Goal: Obtain resource: Download file/media

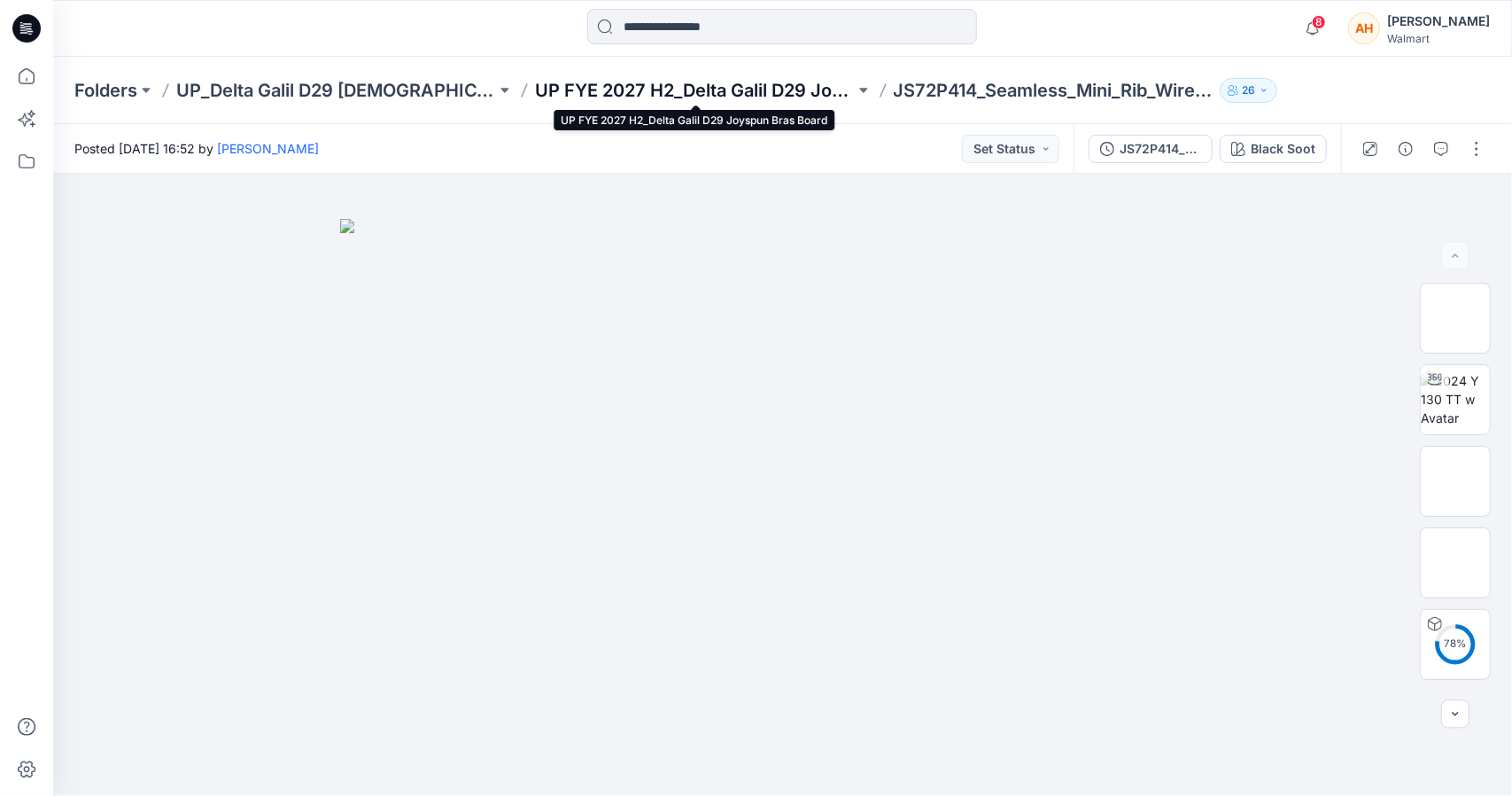
click at [721, 89] on p "UP FYE 2027 H2_Delta Galil D29 Joyspun Bras Board" at bounding box center [695, 90] width 320 height 25
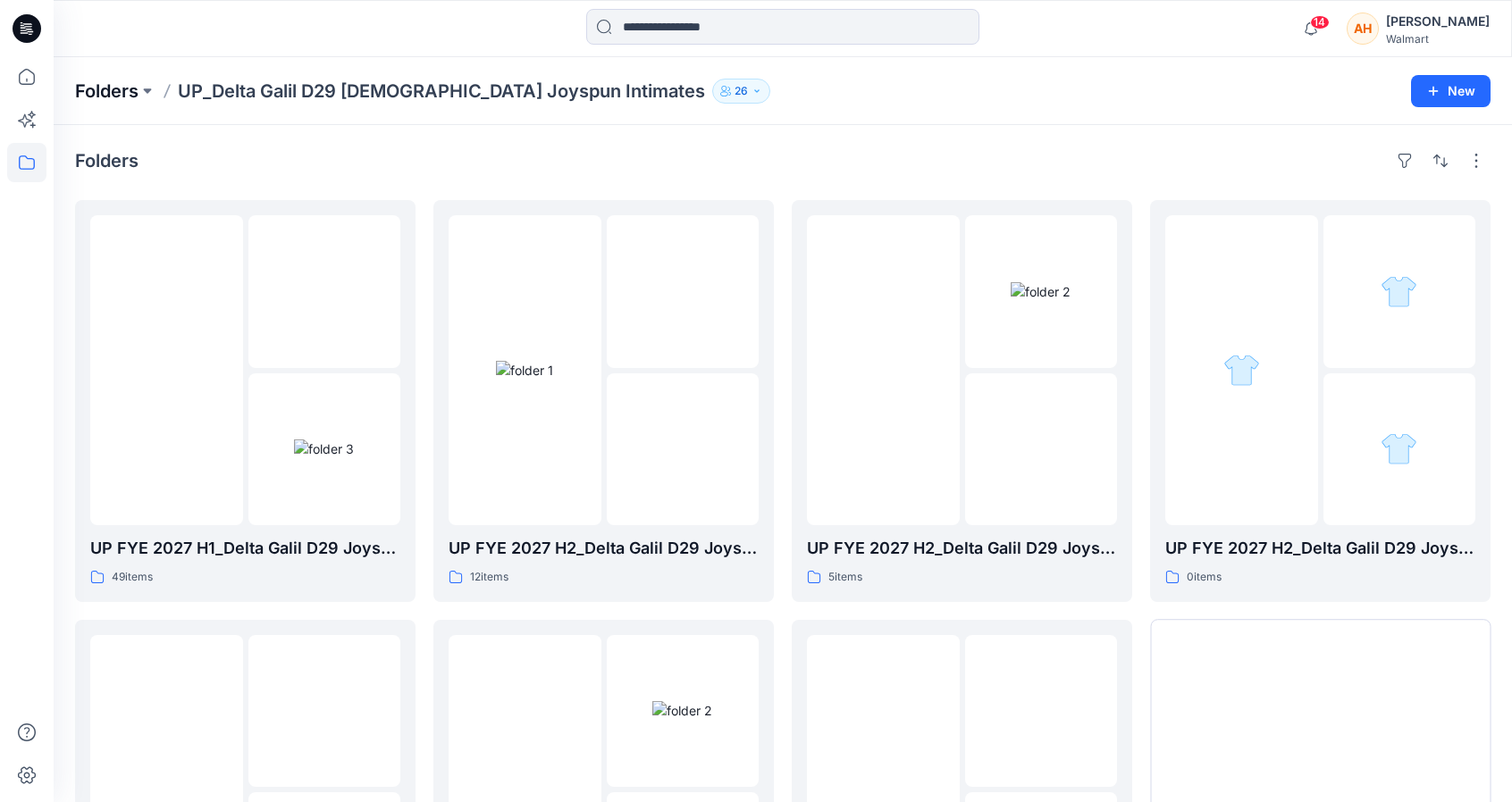
click at [107, 96] on p "Folders" at bounding box center [107, 91] width 64 height 25
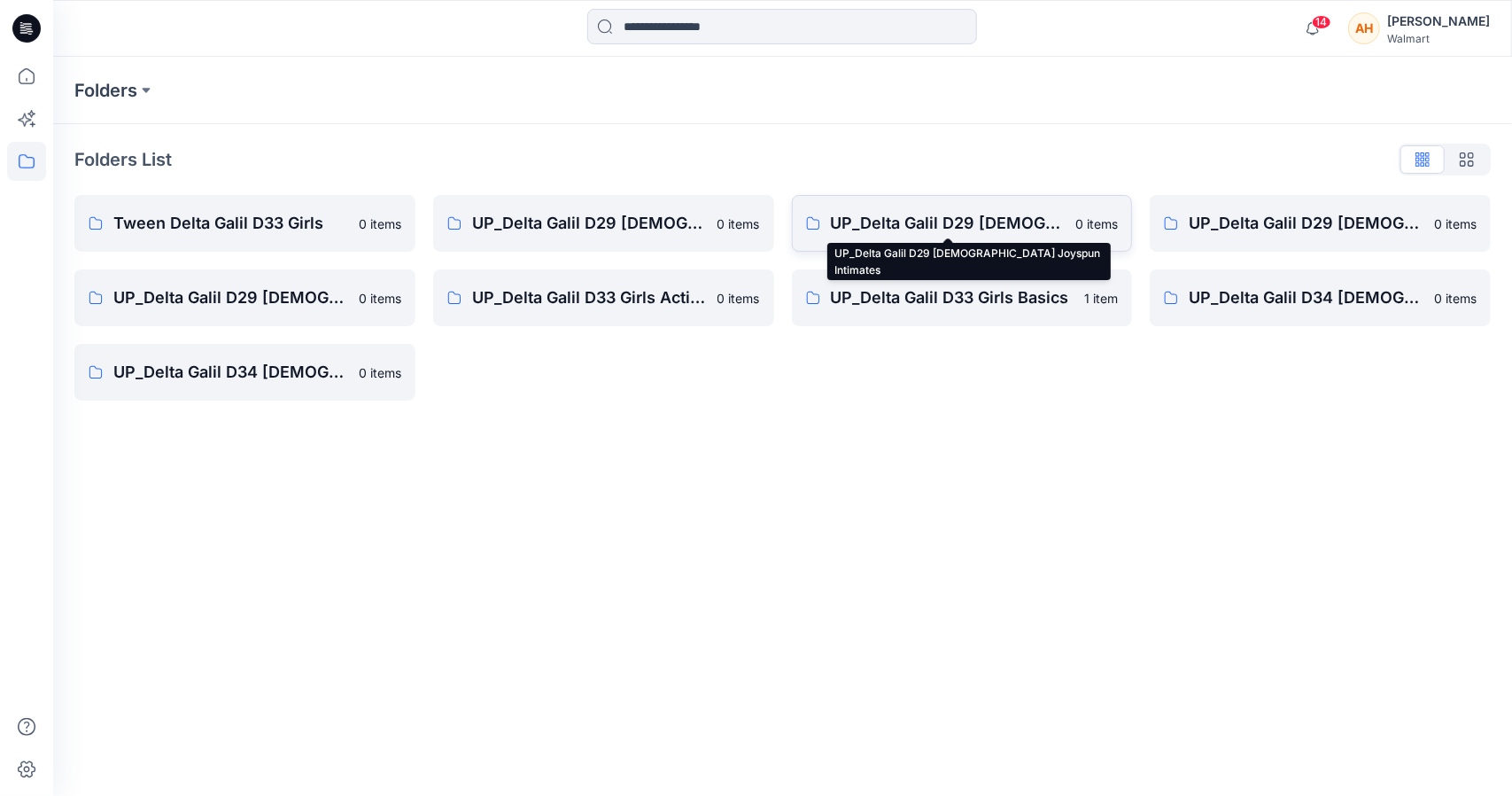
click at [876, 217] on p "UP_Delta Galil D29 [DEMOGRAPHIC_DATA] Joyspun Intimates" at bounding box center [948, 223] width 235 height 25
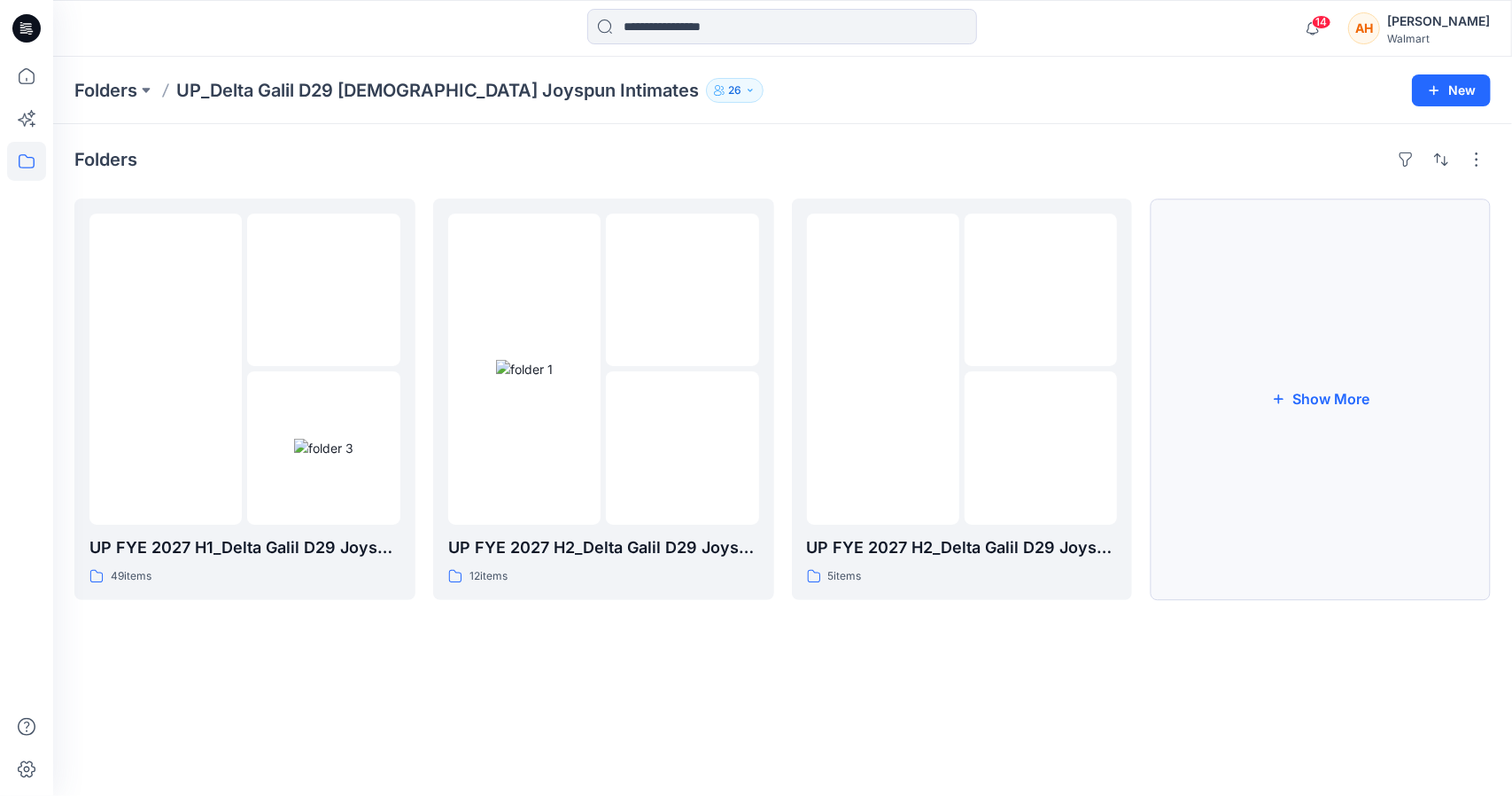
click at [1209, 421] on button "Show More" at bounding box center [1320, 400] width 341 height 402
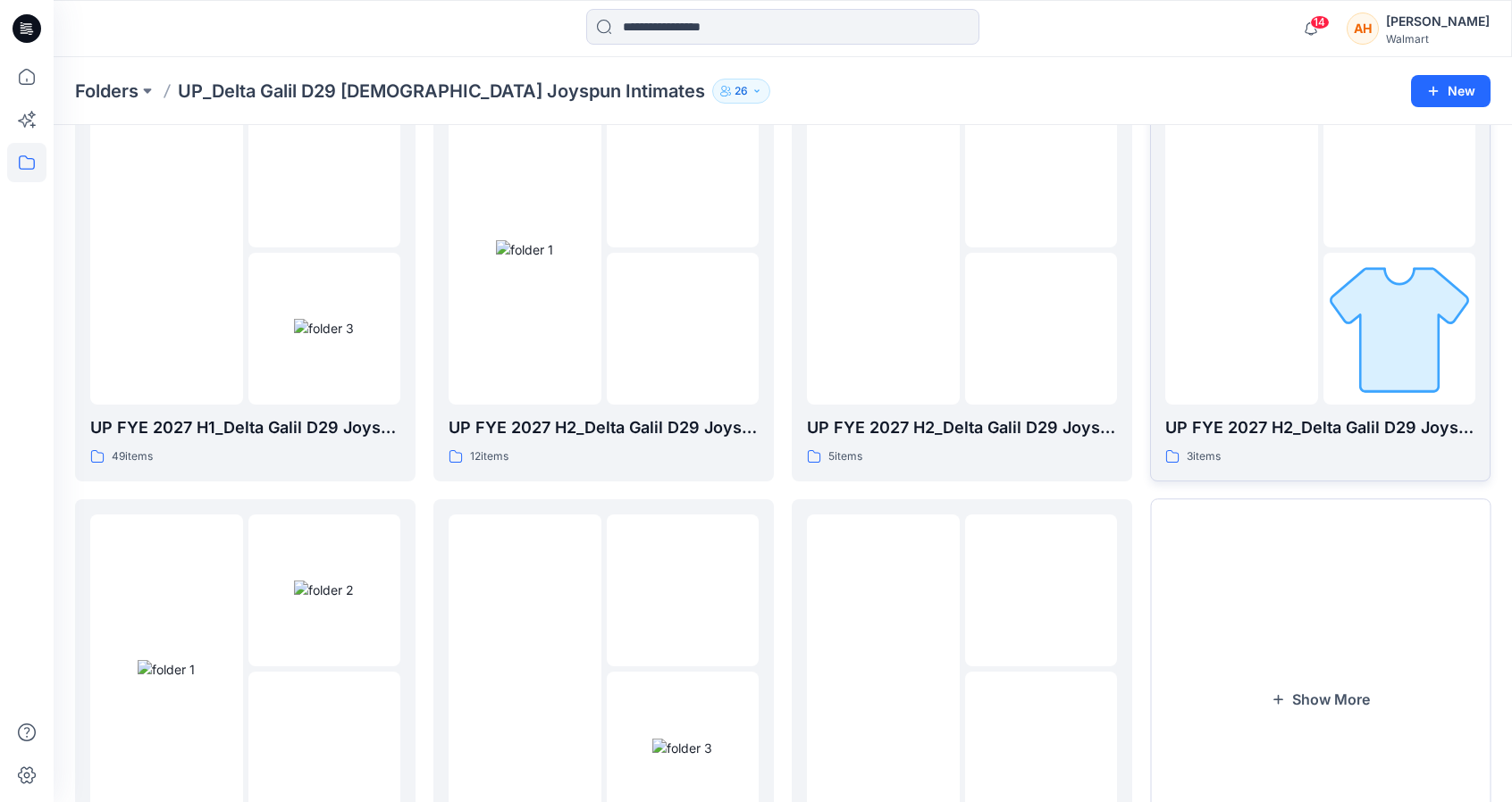
scroll to position [179, 0]
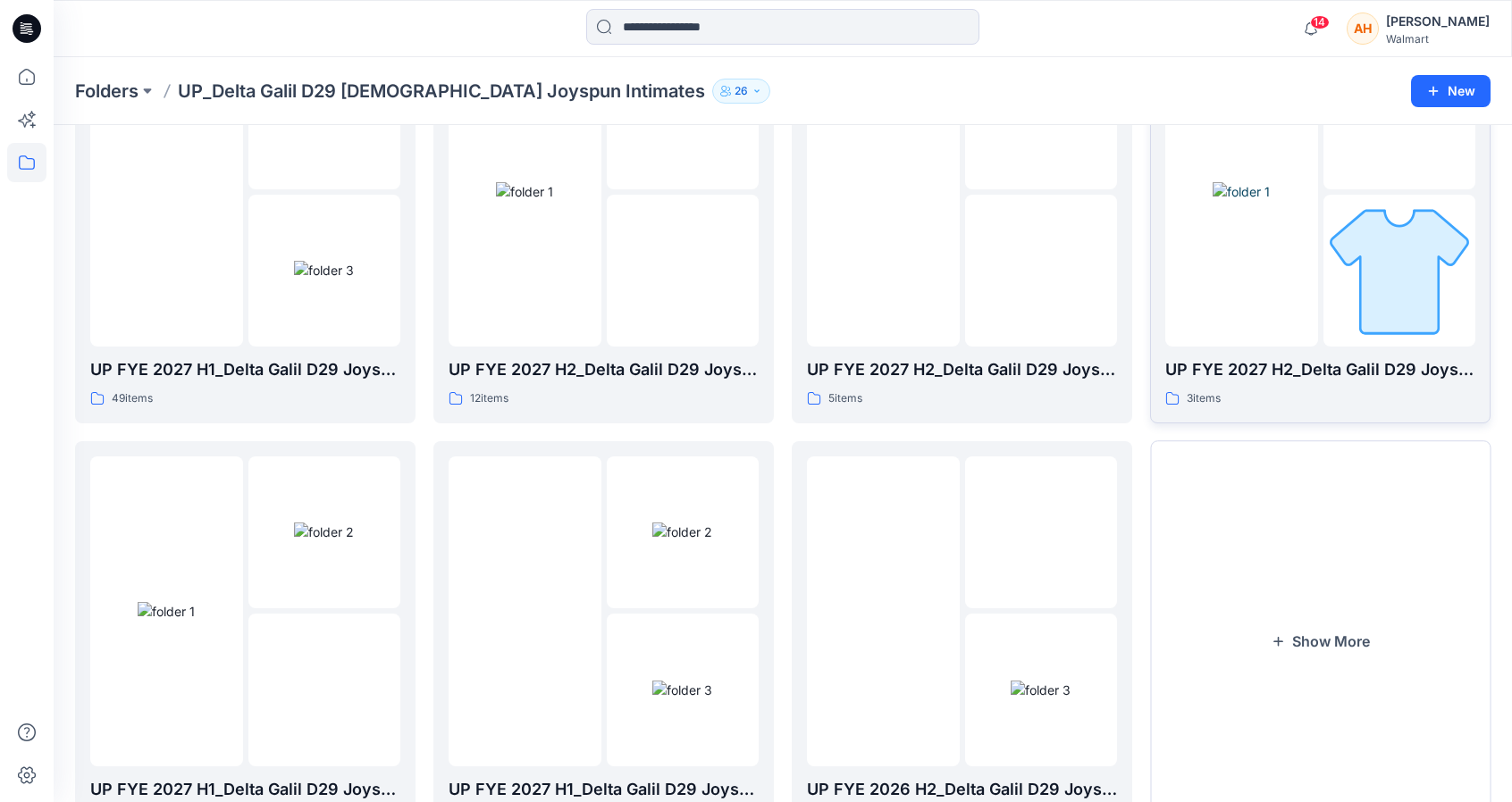
click at [1257, 387] on div "UP FYE 2027 H2_Delta Galil D29 Joyspun Bras Board 3 items" at bounding box center [1319, 382] width 310 height 51
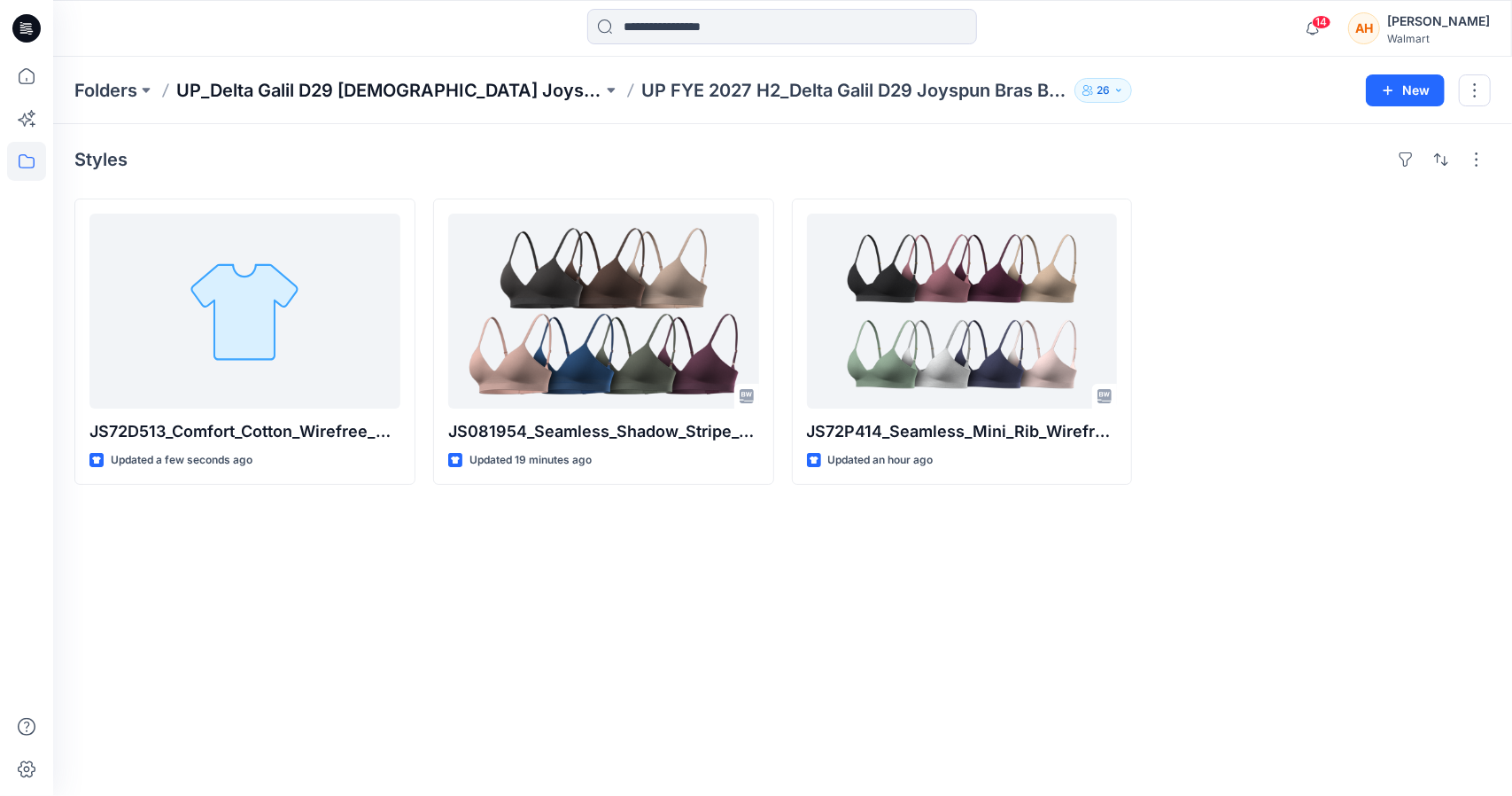
click at [293, 87] on p "UP_Delta Galil D29 [DEMOGRAPHIC_DATA] Joyspun Intimates" at bounding box center [389, 90] width 426 height 25
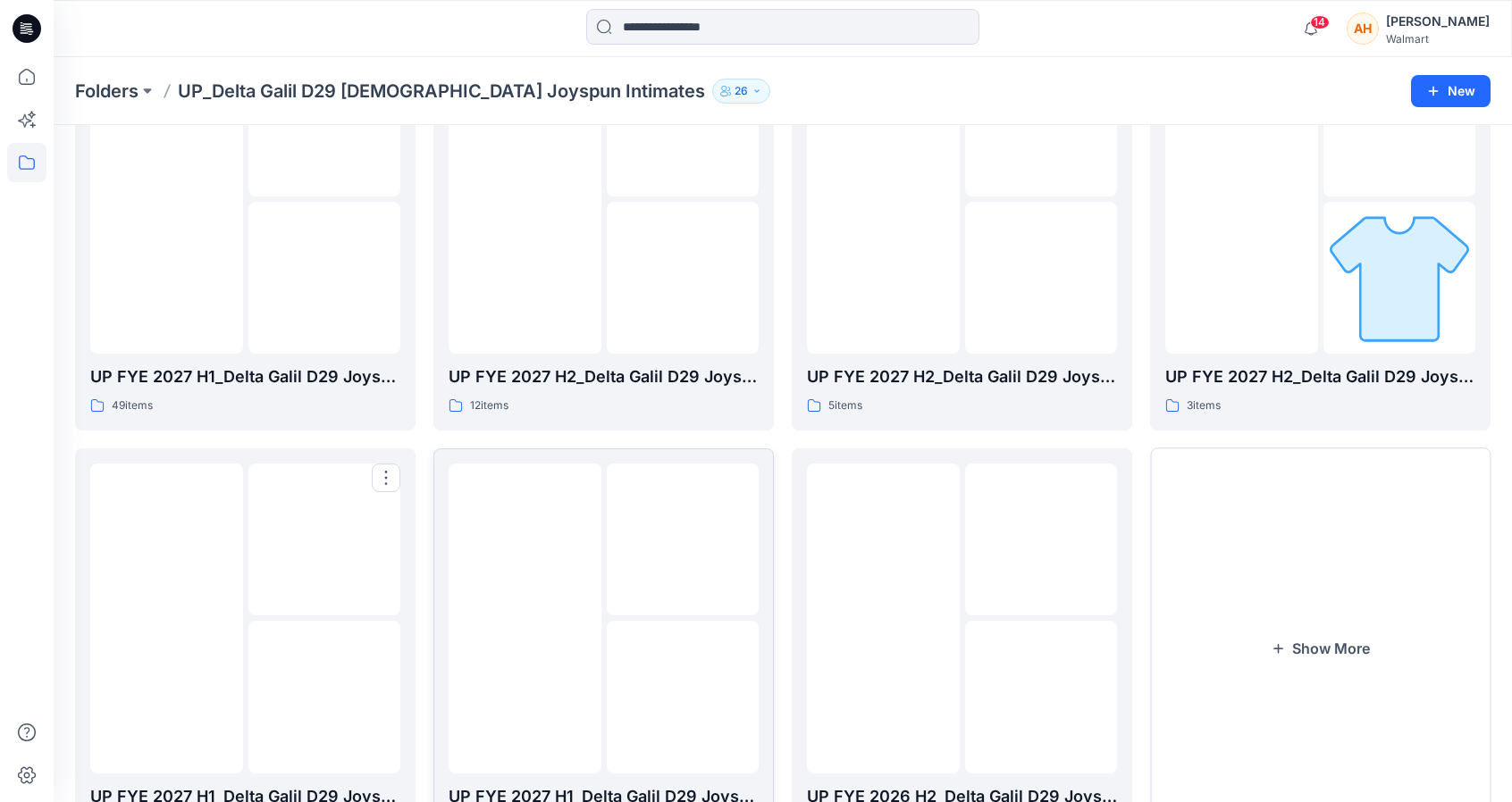
scroll to position [268, 0]
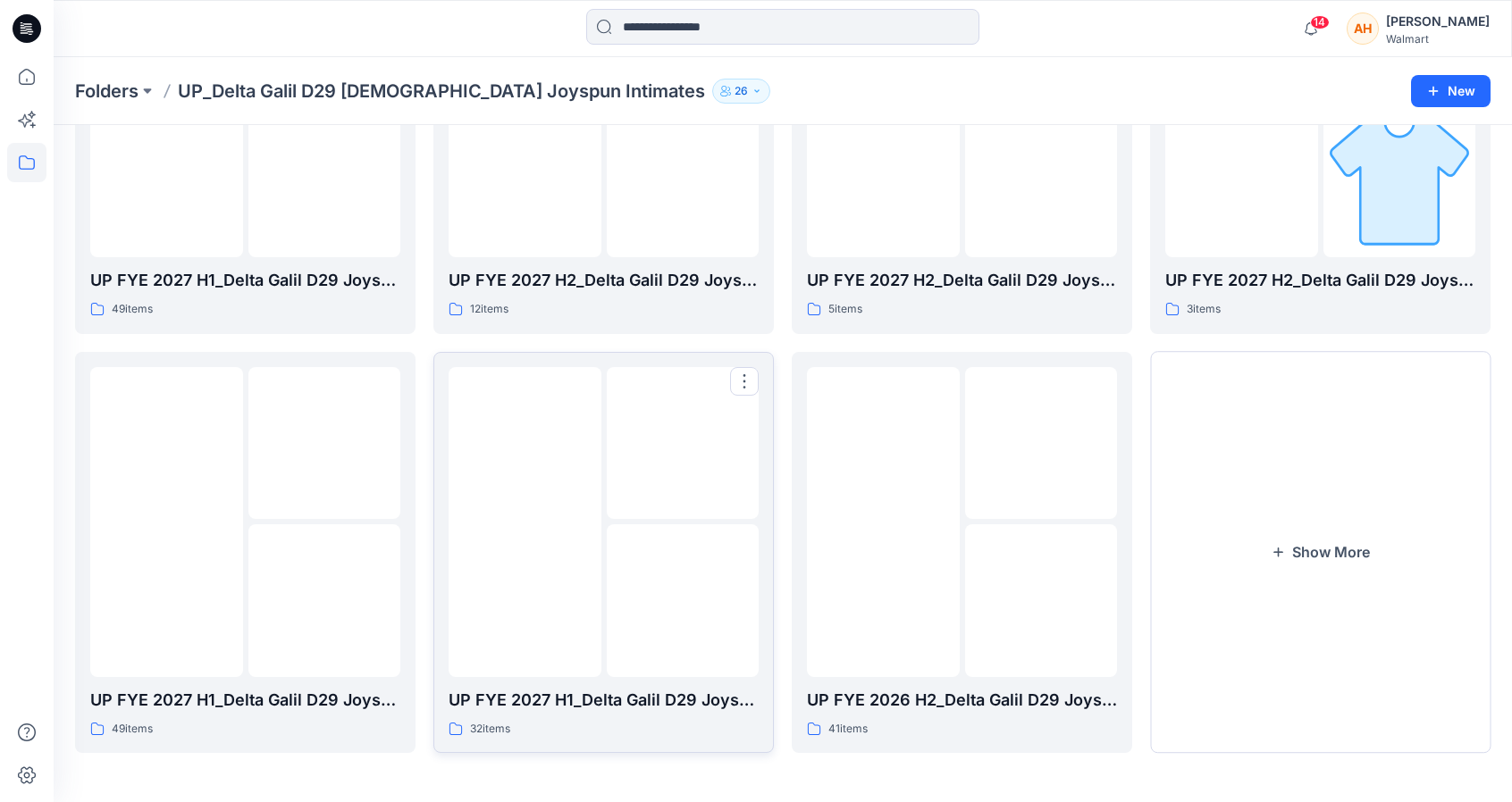
click at [683, 601] on img at bounding box center [683, 601] width 0 height 0
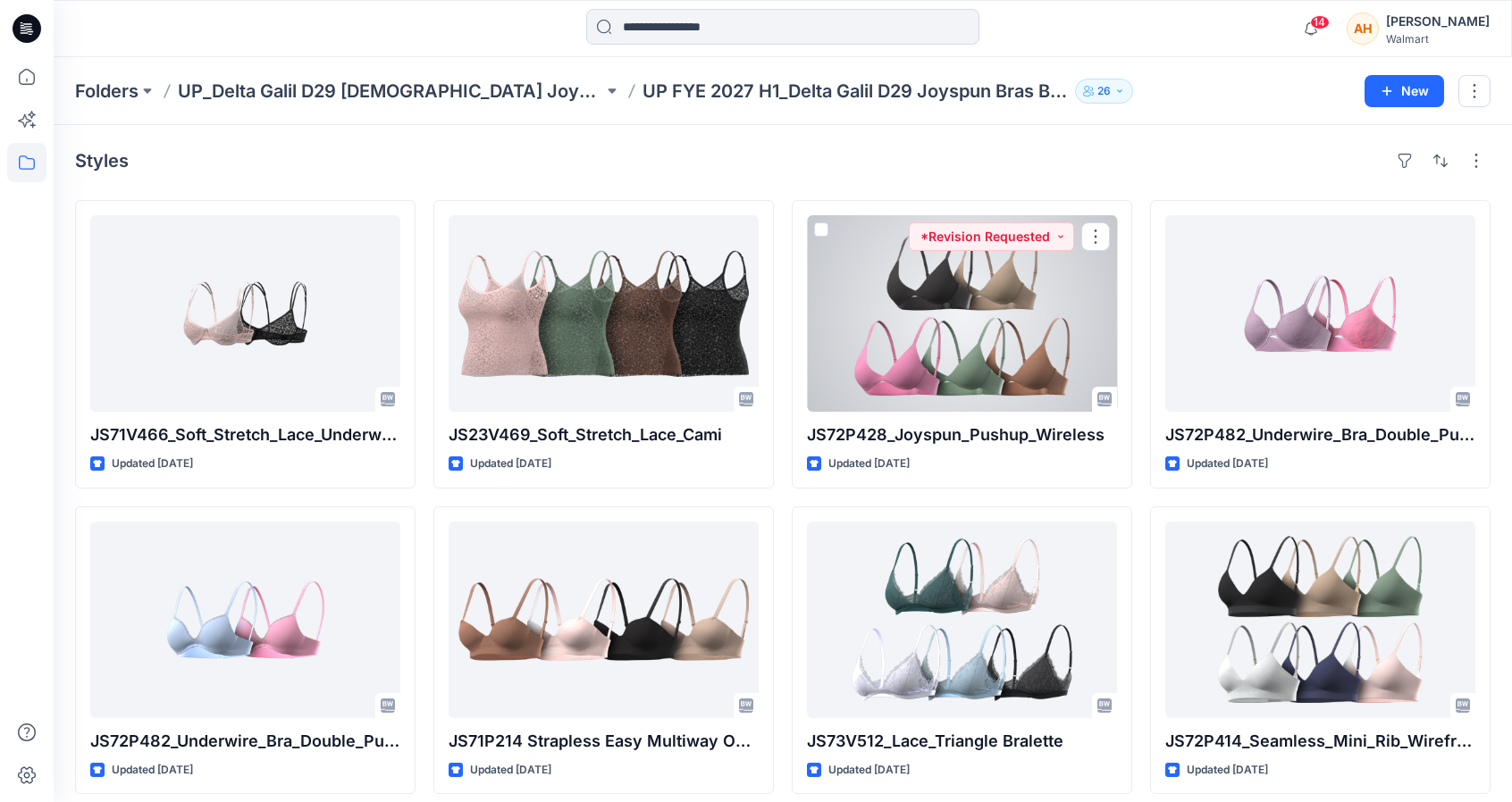
click at [975, 329] on div at bounding box center [961, 313] width 310 height 197
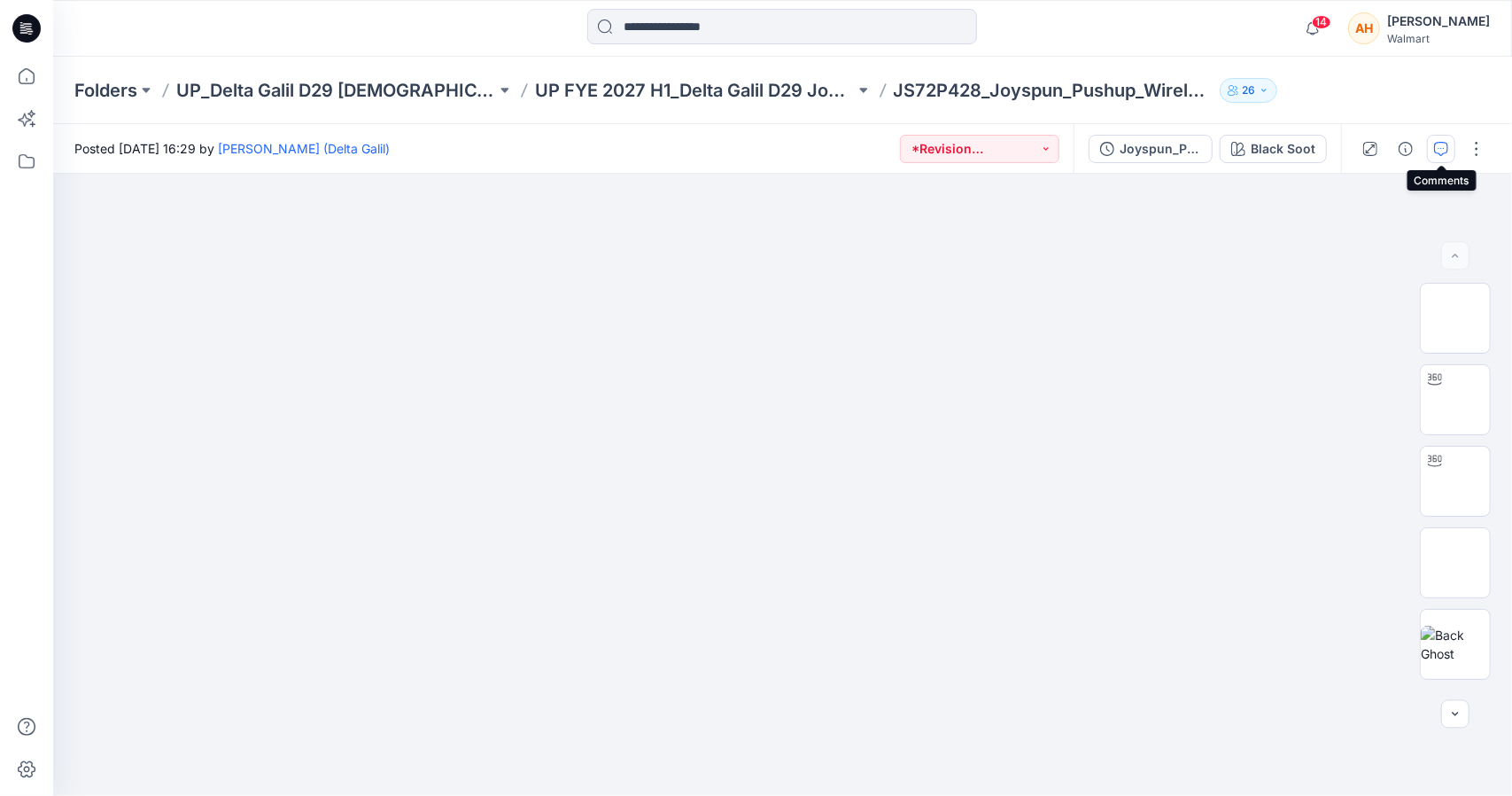
click at [1439, 143] on icon "button" at bounding box center [1441, 149] width 14 height 14
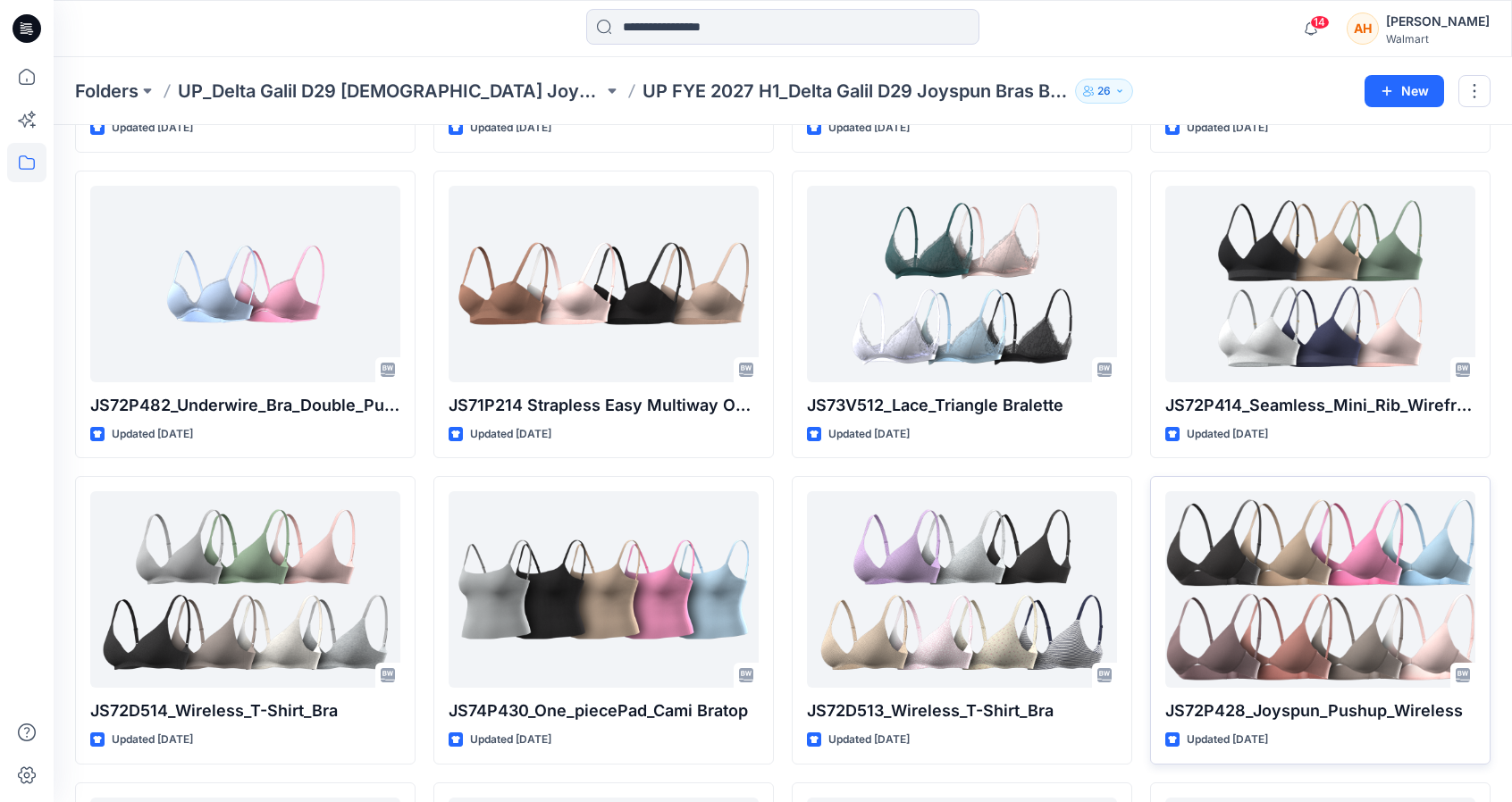
scroll to position [357, 0]
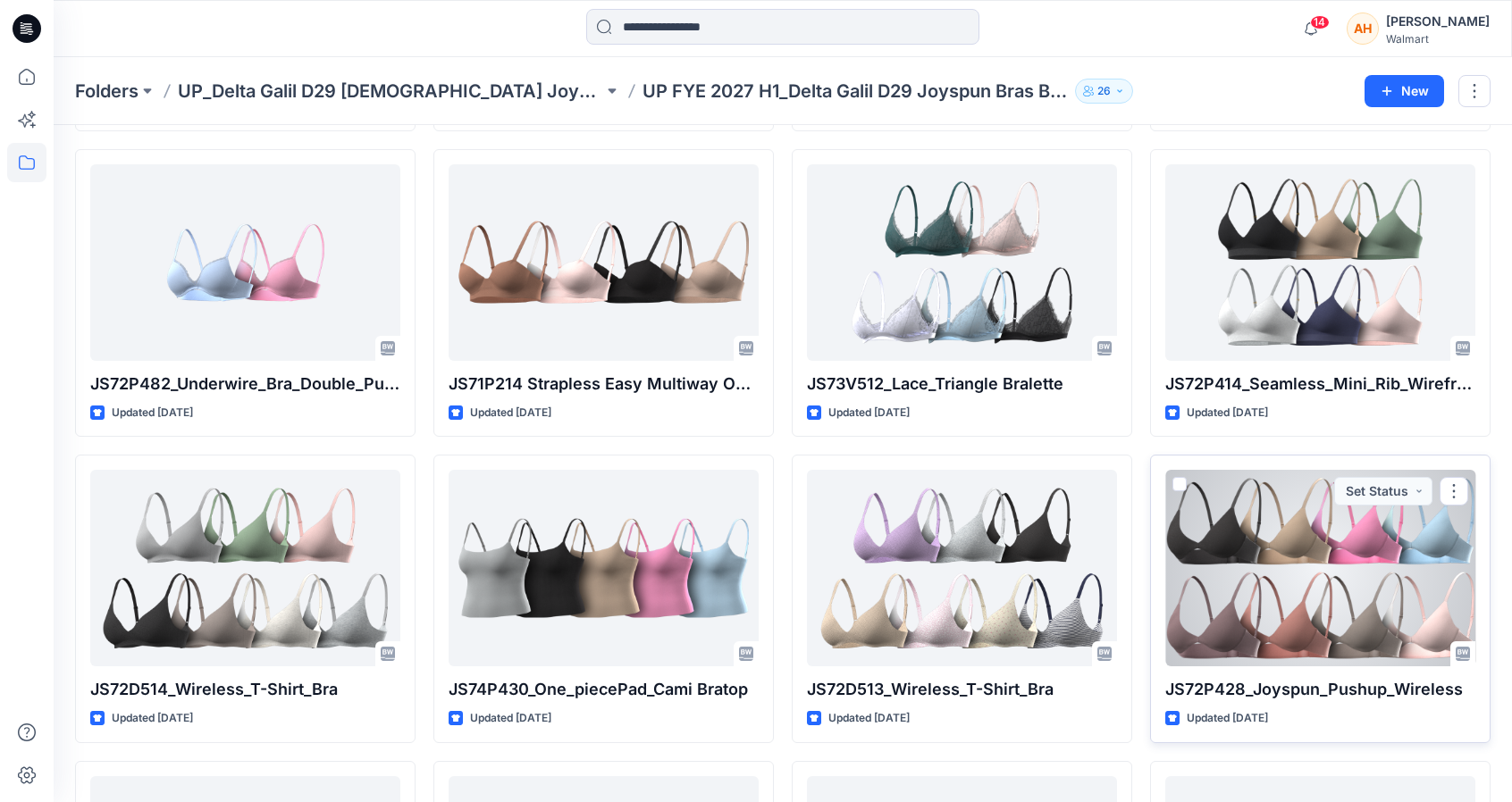
click at [1199, 626] on div at bounding box center [1319, 568] width 310 height 197
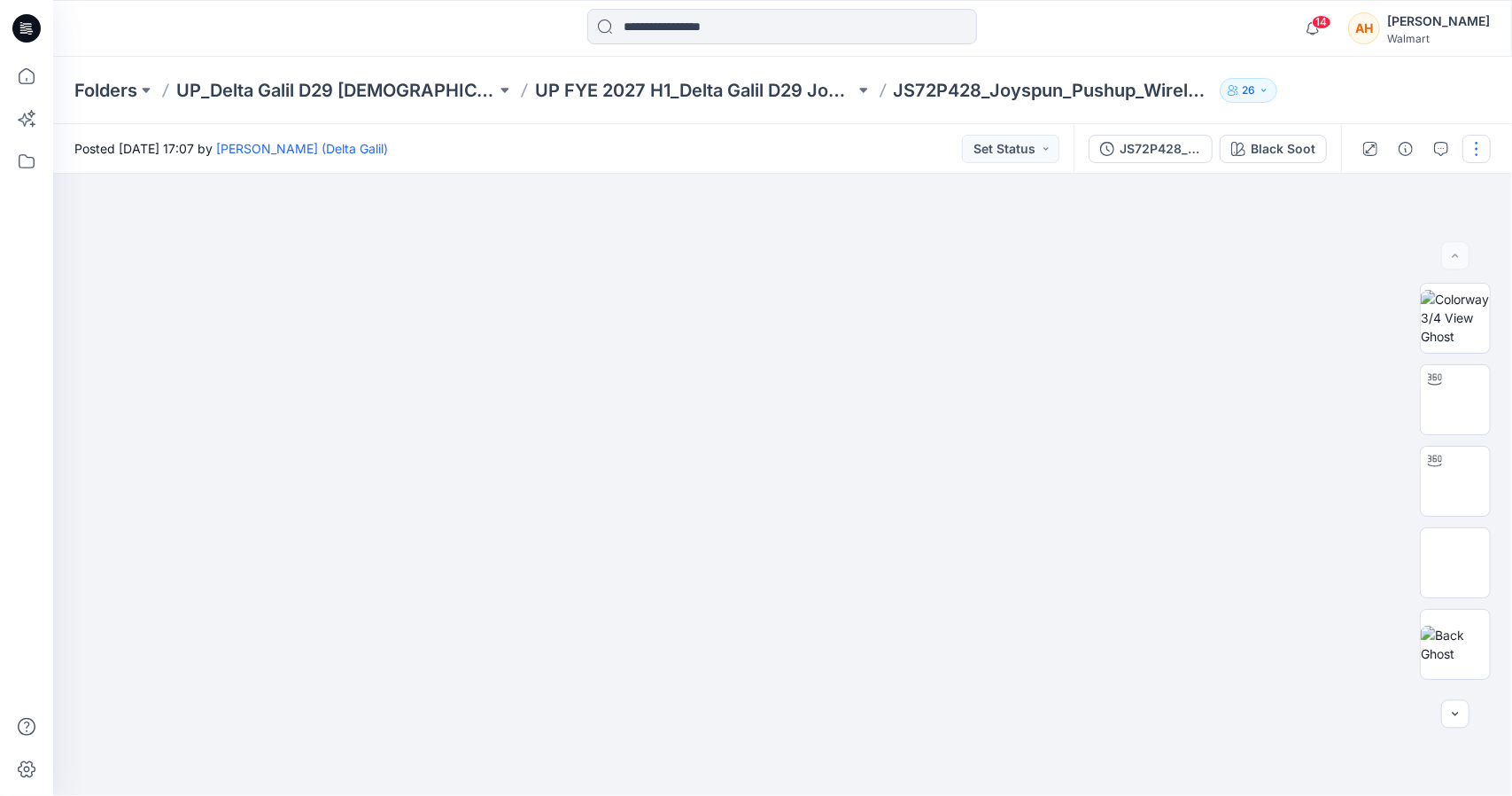
click at [1469, 145] on button "button" at bounding box center [1476, 149] width 29 height 29
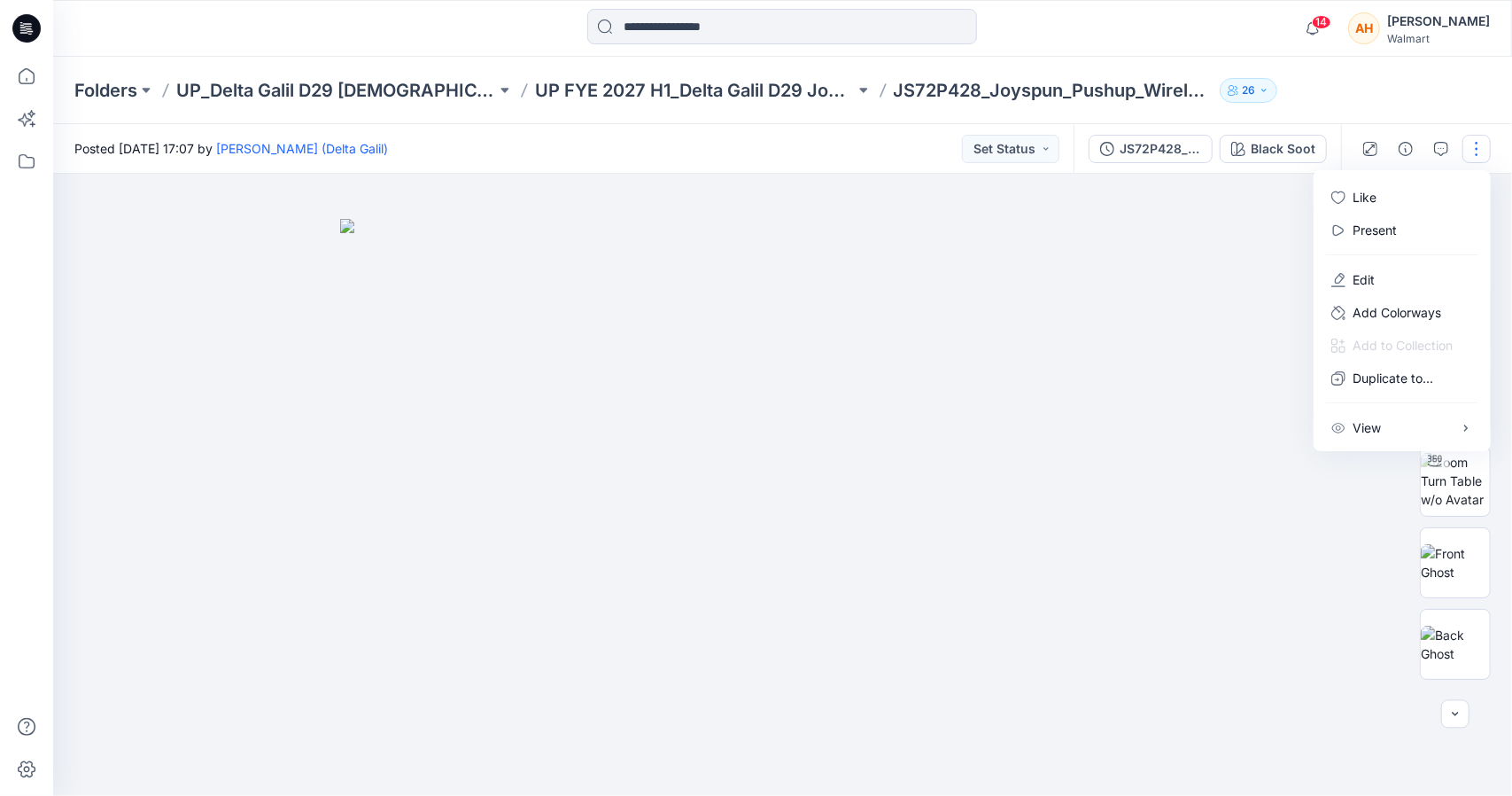
click at [1383, 114] on div "Folders UP_Delta Galil D29 [DEMOGRAPHIC_DATA] Joyspun Intimates UP FYE 2027 H1_…" at bounding box center [783, 90] width 1460 height 67
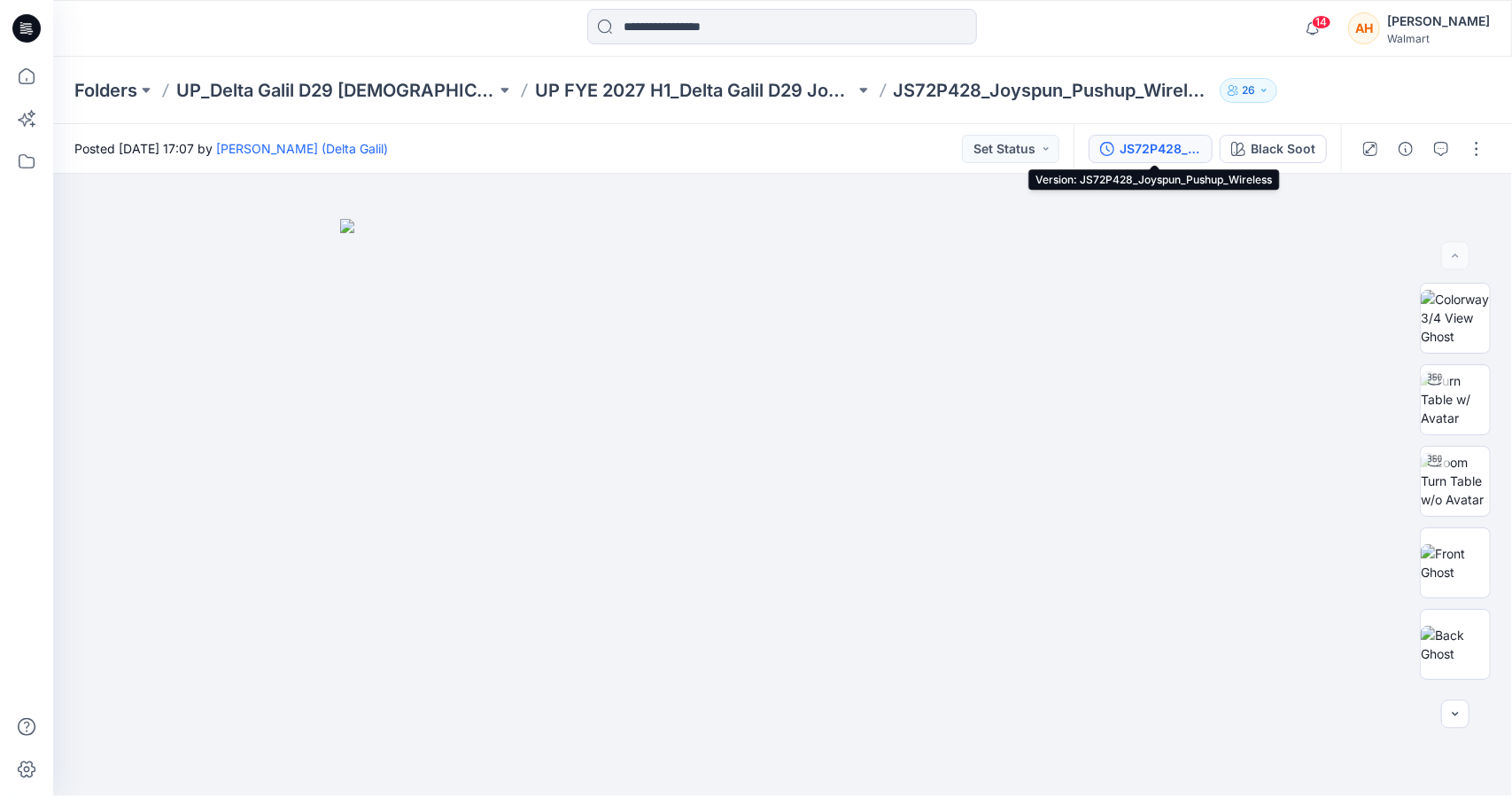
click at [1163, 140] on div "JS72P428_Joyspun_Pushup_Wireless" at bounding box center [1161, 149] width 81 height 20
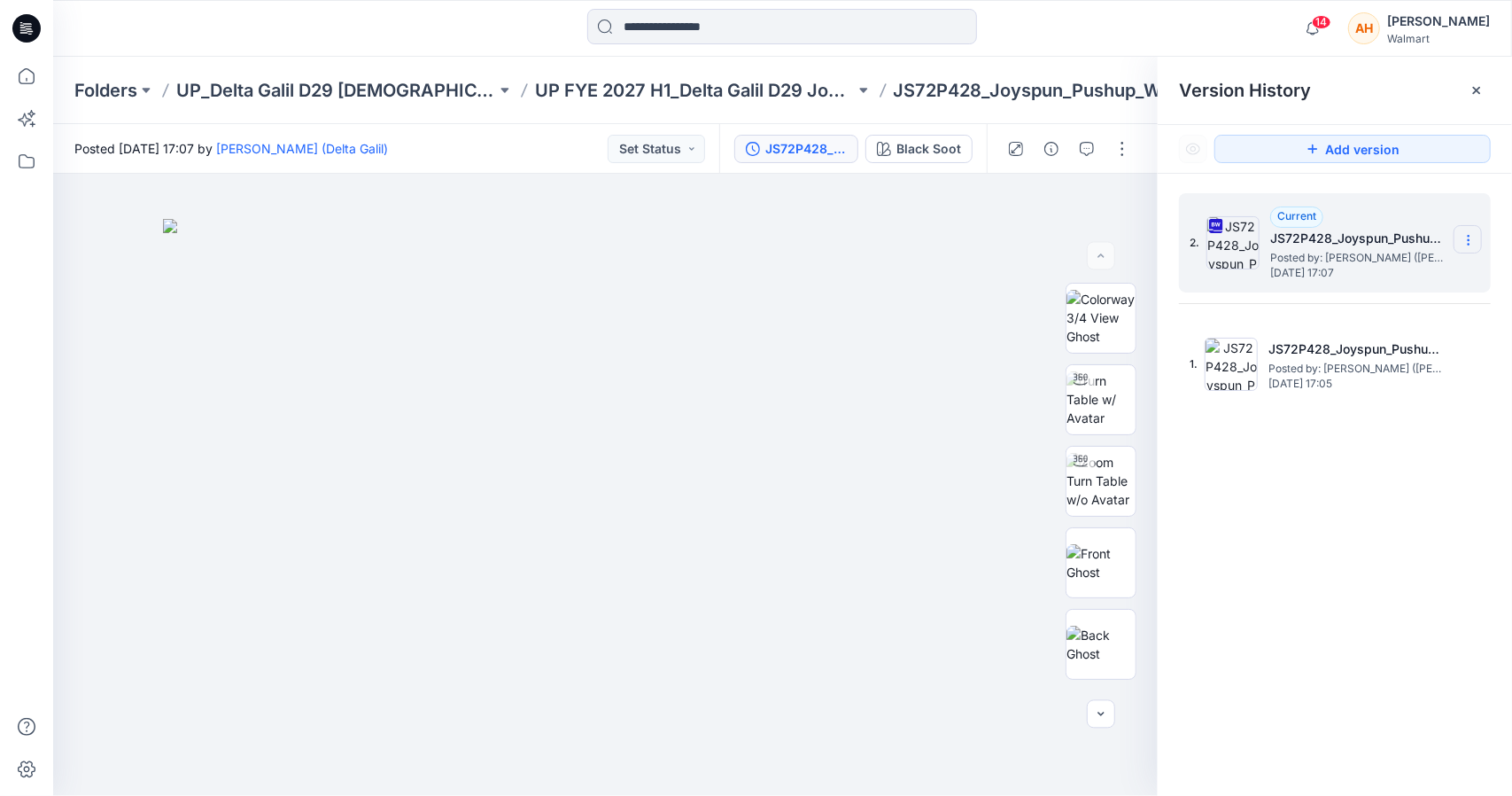
click at [1465, 242] on icon at bounding box center [1468, 240] width 14 height 14
click at [1447, 268] on span "Download Source BW File" at bounding box center [1379, 274] width 148 height 21
click at [1330, 33] on icon "button" at bounding box center [1313, 29] width 34 height 36
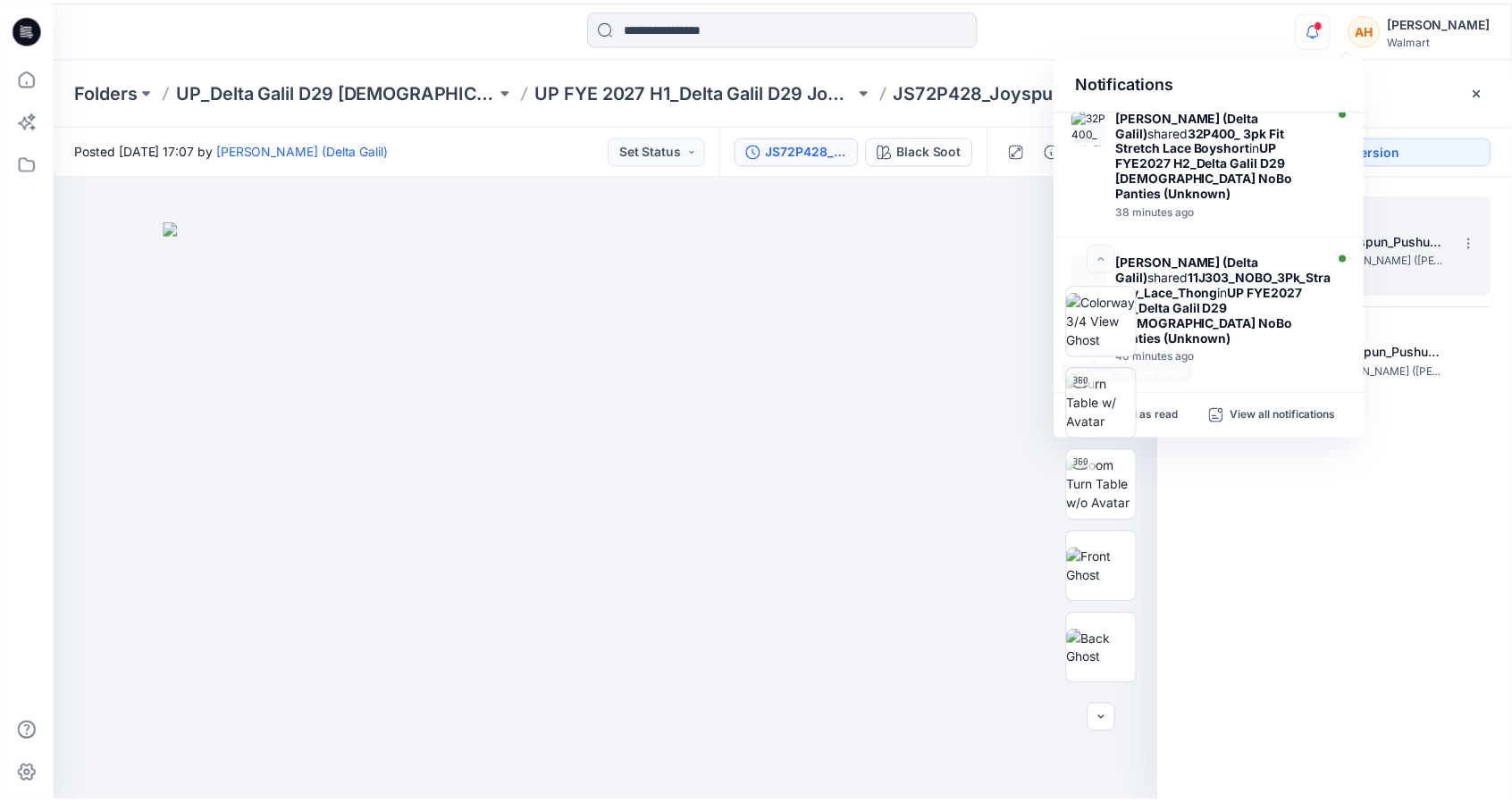
scroll to position [1047, 0]
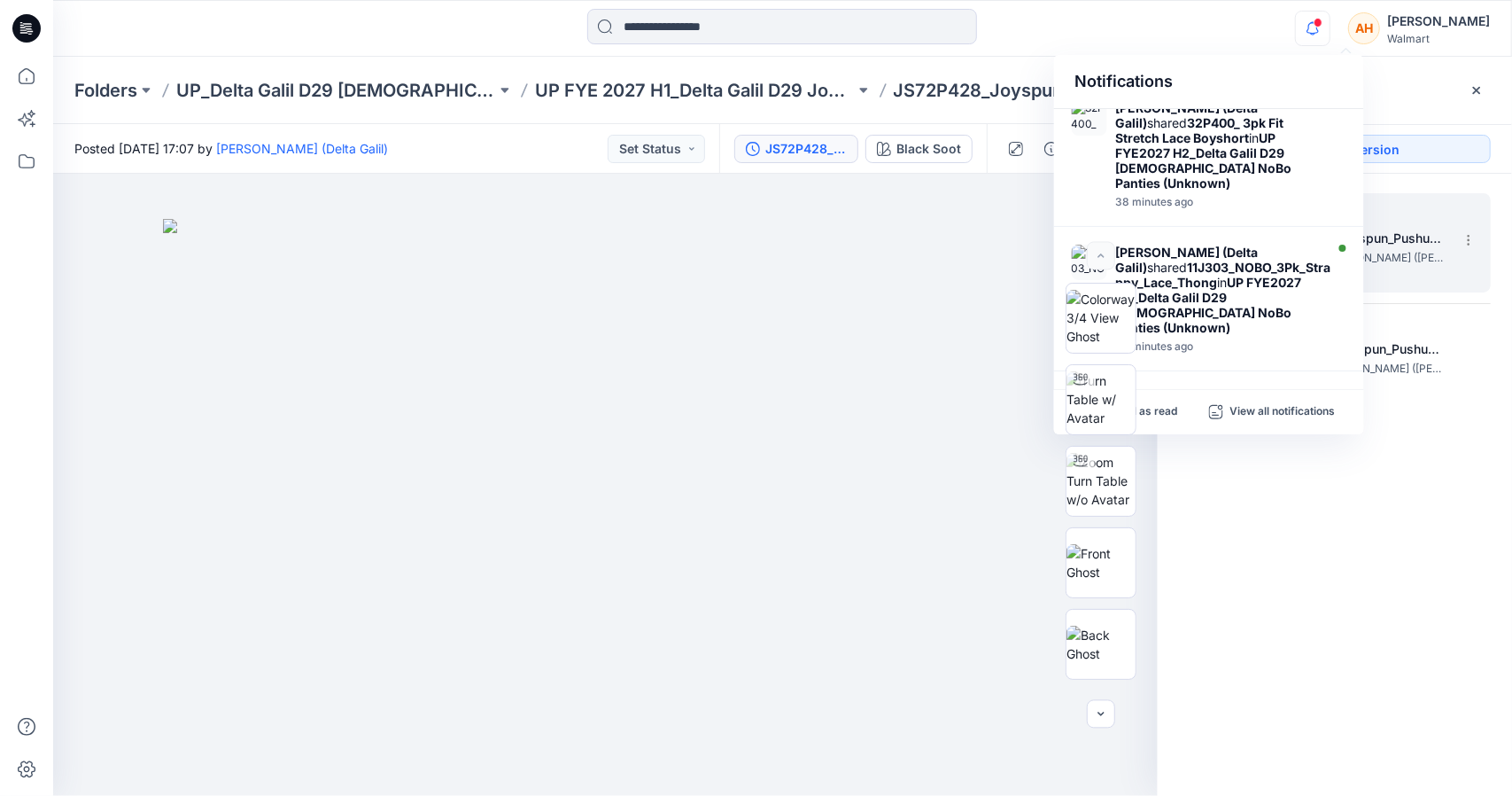
click at [1041, 6] on div "Notifications [PERSON_NAME] (Delta Galil) shared 14P313_ 3pk Seamless Cheeky w …" at bounding box center [783, 28] width 1460 height 56
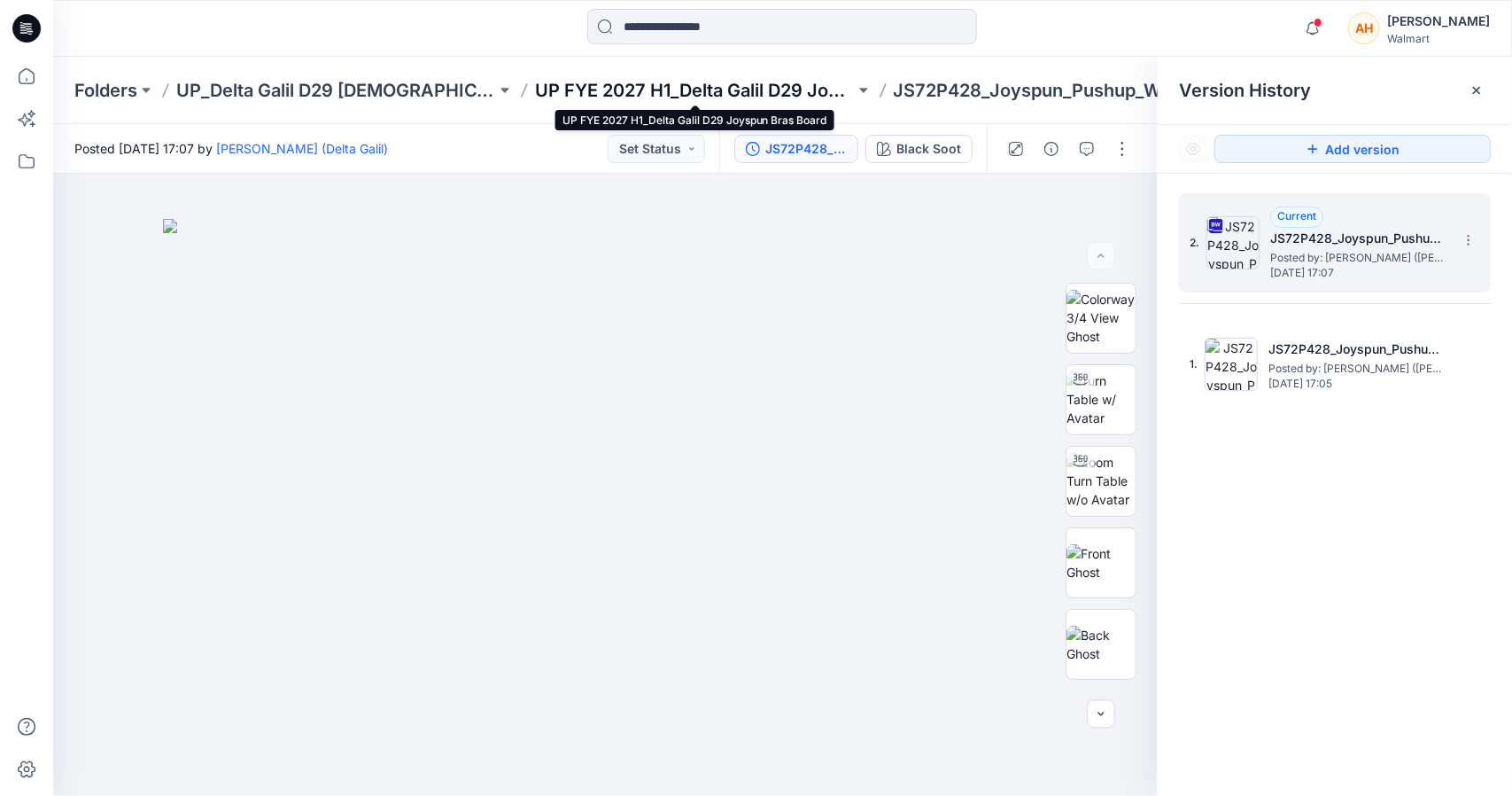
click at [729, 97] on p "UP FYE 2027 H1_Delta Galil D29 Joyspun Bras Board" at bounding box center [695, 90] width 320 height 25
